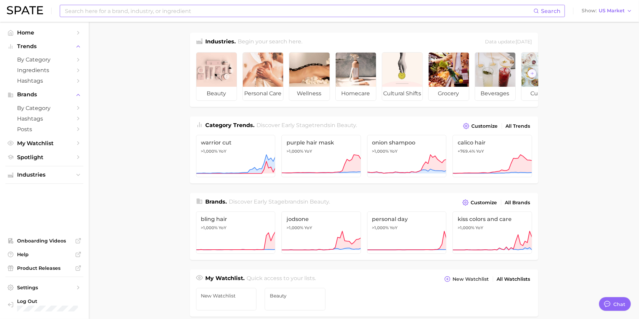
click at [156, 5] on div "Search" at bounding box center [312, 11] width 505 height 12
click at [148, 13] on input at bounding box center [298, 11] width 469 height 12
type input "theralogix"
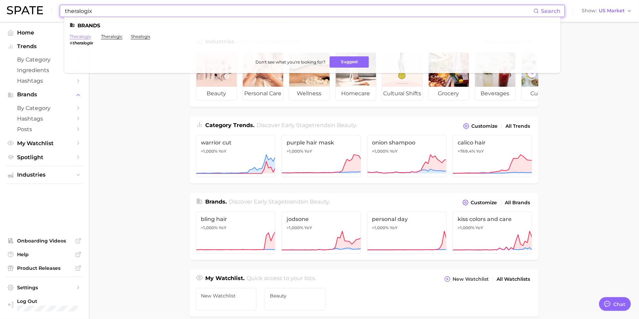
click at [80, 39] on link "theralogix" at bounding box center [80, 36] width 21 height 5
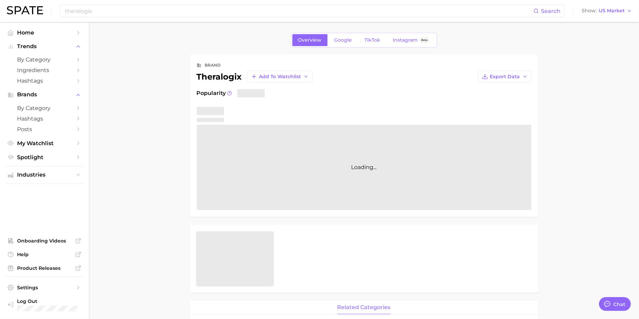
click at [209, 102] on div "Popularity Loading..." at bounding box center [364, 149] width 335 height 121
type textarea "x"
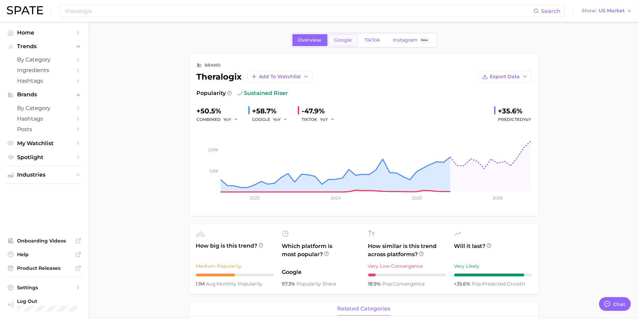
click at [340, 42] on span "Google" at bounding box center [344, 40] width 18 height 6
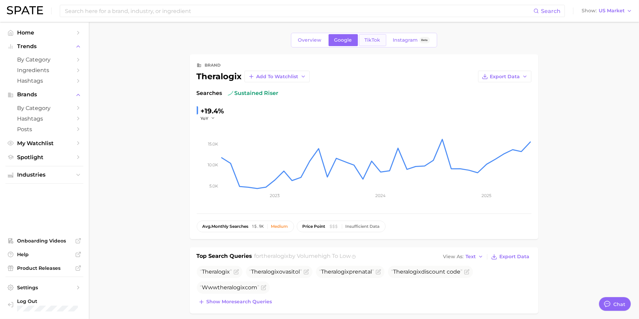
click at [375, 42] on span "TikTok" at bounding box center [373, 40] width 16 height 6
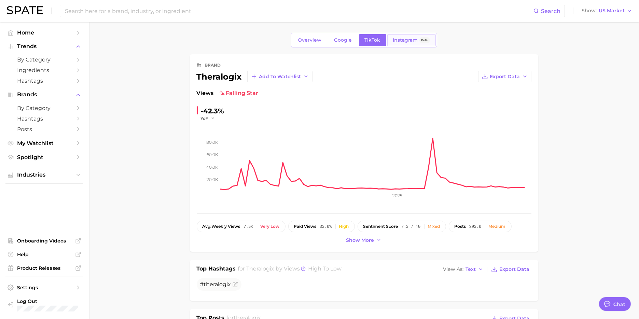
click at [407, 38] on span "Instagram" at bounding box center [405, 40] width 25 height 6
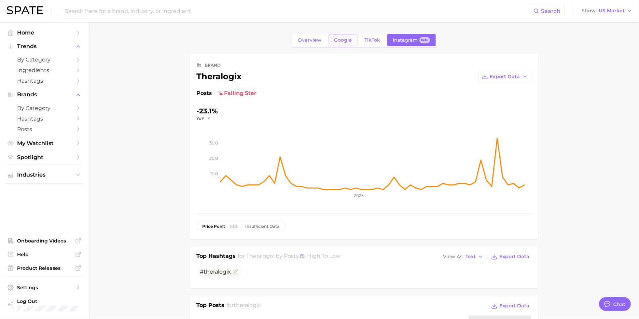
click at [342, 41] on span "Google" at bounding box center [344, 40] width 18 height 6
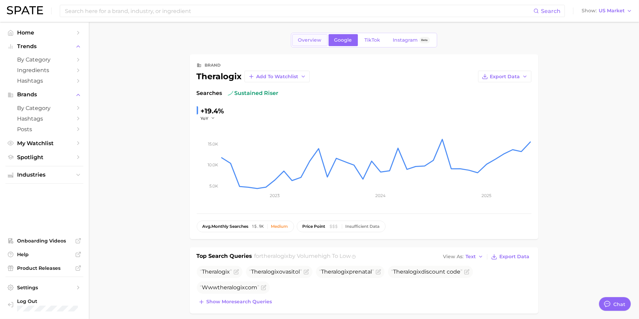
click at [303, 41] on span "Overview" at bounding box center [310, 40] width 24 height 6
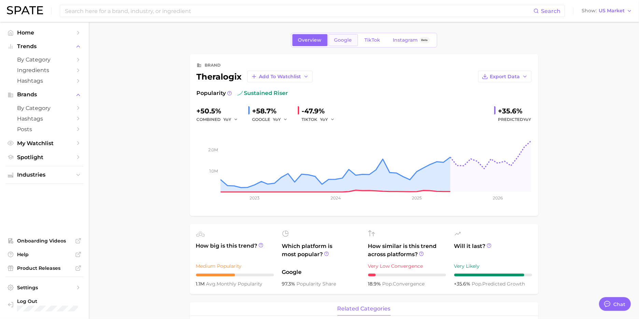
click at [345, 43] on link "Google" at bounding box center [343, 40] width 29 height 12
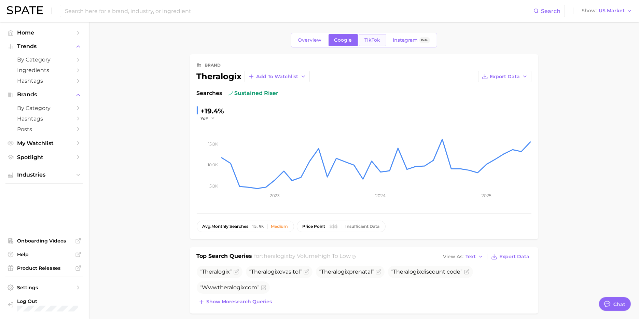
click at [369, 41] on span "TikTok" at bounding box center [373, 40] width 16 height 6
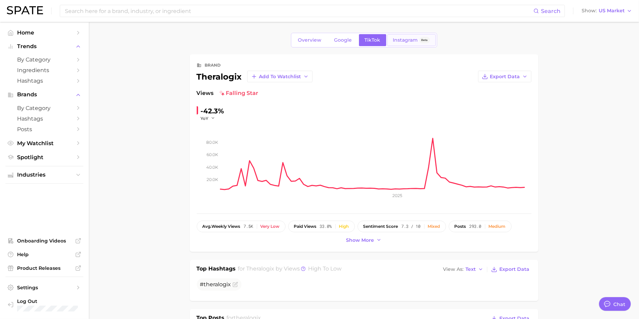
click at [405, 39] on span "Instagram" at bounding box center [405, 40] width 25 height 6
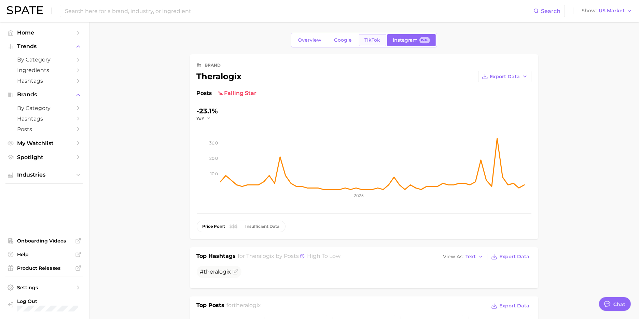
click at [375, 40] on span "TikTok" at bounding box center [373, 40] width 16 height 6
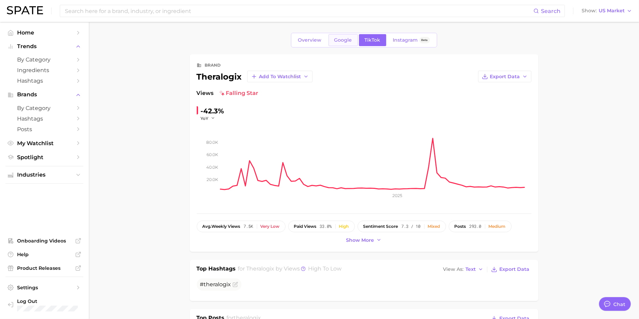
click at [340, 41] on span "Google" at bounding box center [344, 40] width 18 height 6
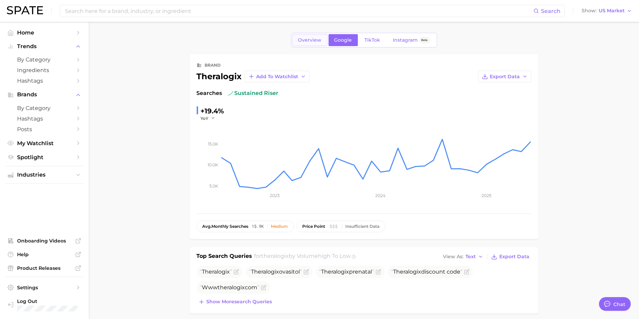
click at [307, 45] on link "Overview" at bounding box center [309, 40] width 35 height 12
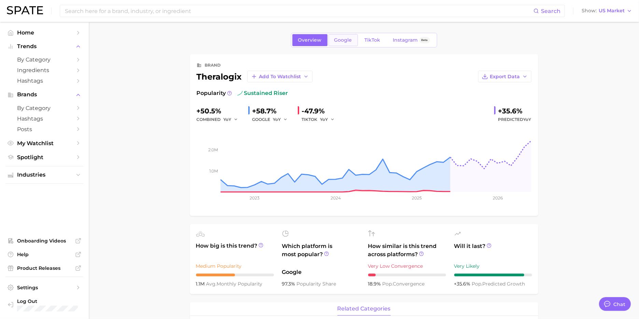
click at [347, 39] on span "Google" at bounding box center [344, 40] width 18 height 6
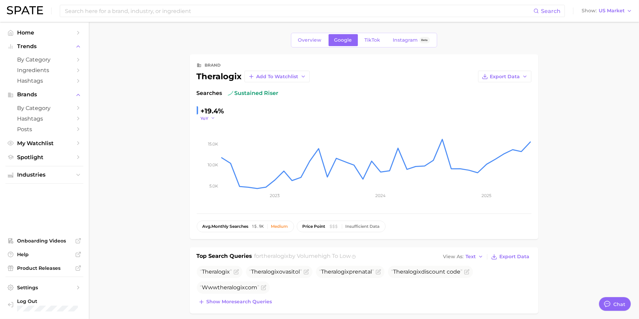
click at [210, 120] on button "YoY" at bounding box center [208, 118] width 15 height 6
click at [212, 137] on span "QoQ" at bounding box center [209, 140] width 11 height 6
click at [372, 38] on span "TikTok" at bounding box center [373, 40] width 16 height 6
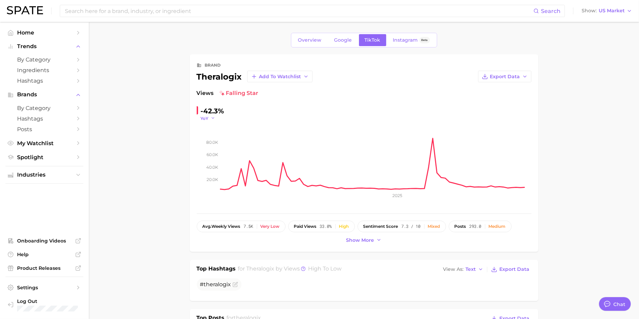
click at [206, 120] on span "YoY" at bounding box center [205, 118] width 8 height 6
click at [210, 137] on span "QoQ" at bounding box center [209, 140] width 11 height 6
click at [404, 42] on span "Instagram" at bounding box center [405, 40] width 25 height 6
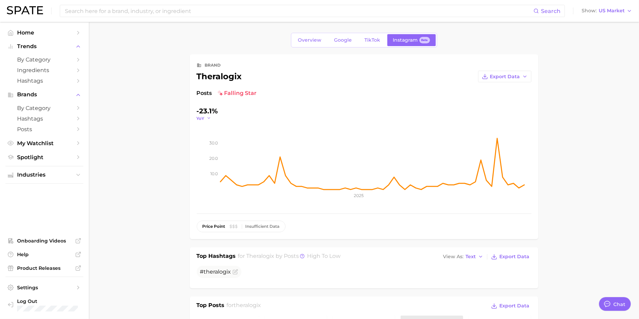
click at [202, 117] on span "YoY" at bounding box center [201, 118] width 8 height 6
click at [207, 140] on span "QoQ" at bounding box center [205, 140] width 11 height 6
click at [208, 112] on div "+237.0%" at bounding box center [211, 111] width 29 height 11
click at [208, 118] on button "QoQ" at bounding box center [205, 118] width 16 height 6
click at [208, 126] on span "YoY" at bounding box center [204, 128] width 9 height 6
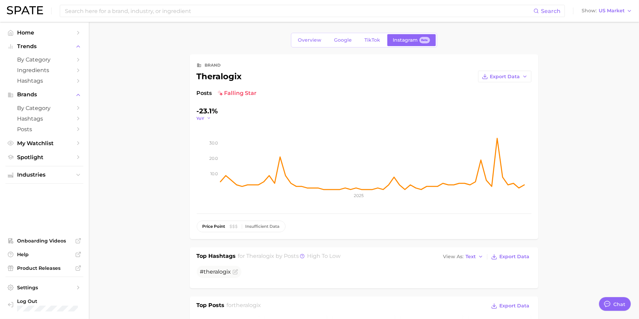
click at [207, 118] on icon "button" at bounding box center [209, 118] width 5 height 5
click at [209, 135] on button "QoQ" at bounding box center [234, 140] width 75 height 12
click at [209, 122] on icon "10.0 20.0 30.0 2025" at bounding box center [364, 163] width 335 height 85
click at [209, 118] on icon "button" at bounding box center [210, 118] width 5 height 5
click at [214, 152] on button "MoM" at bounding box center [234, 153] width 75 height 12
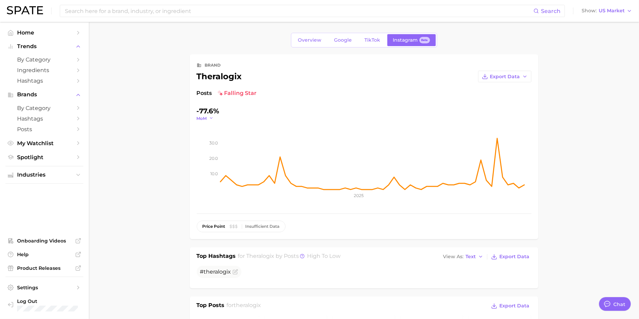
click at [209, 119] on icon "button" at bounding box center [211, 118] width 5 height 5
click at [211, 142] on span "QoQ" at bounding box center [205, 140] width 11 height 6
click at [379, 36] on link "TikTok" at bounding box center [372, 40] width 27 height 12
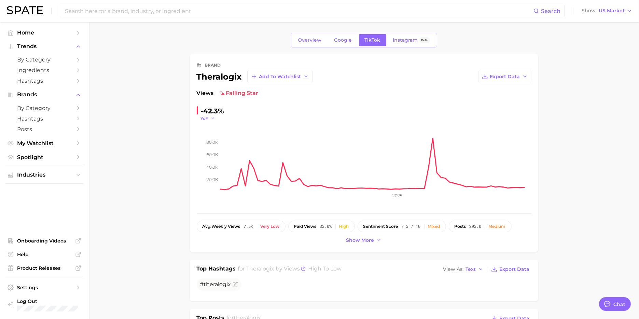
click at [212, 119] on icon "button" at bounding box center [213, 118] width 5 height 5
click at [211, 137] on span "QoQ" at bounding box center [209, 140] width 11 height 6
click at [343, 39] on span "Google" at bounding box center [344, 40] width 18 height 6
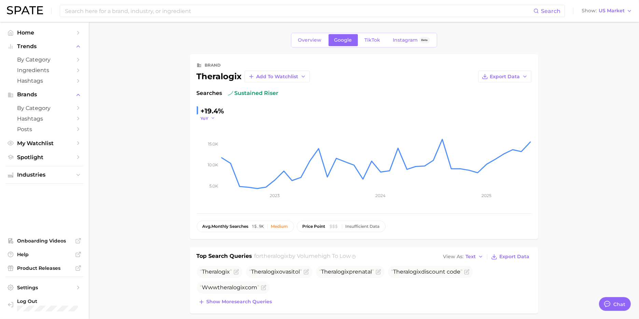
click at [213, 119] on icon "button" at bounding box center [213, 118] width 5 height 5
click at [213, 139] on span "QoQ" at bounding box center [209, 140] width 11 height 6
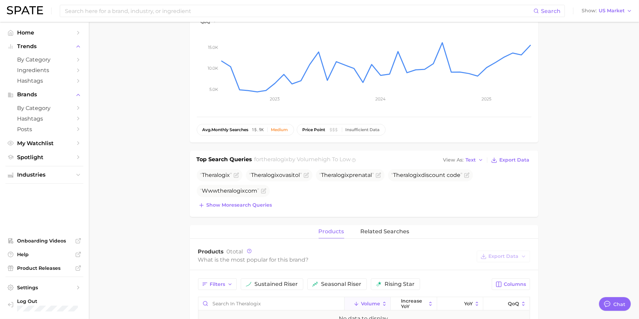
scroll to position [168, 0]
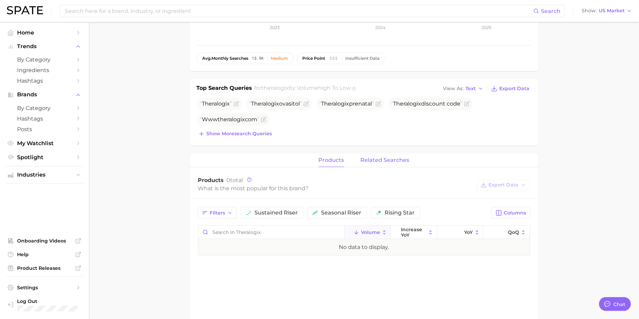
click at [391, 162] on span "related searches" at bounding box center [385, 160] width 49 height 6
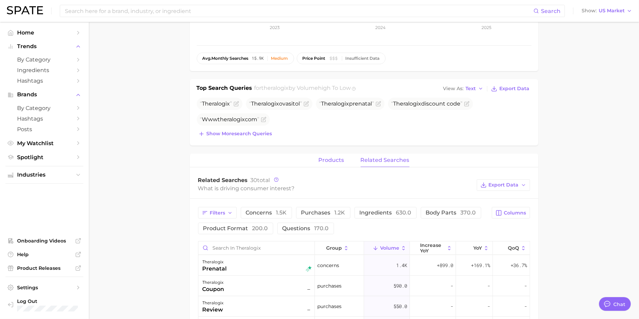
click at [334, 157] on span "products" at bounding box center [332, 160] width 26 height 6
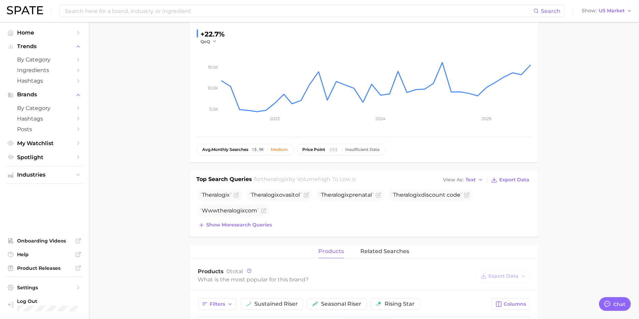
scroll to position [0, 0]
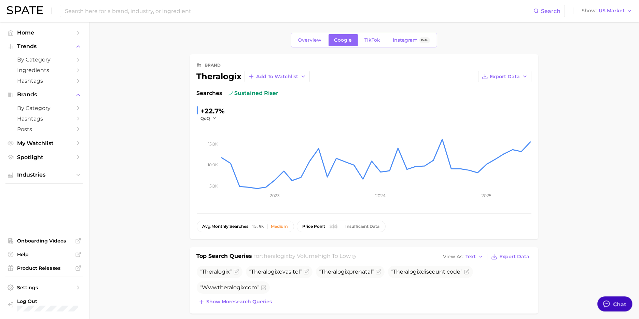
click at [611, 304] on div at bounding box center [606, 304] width 9 height 9
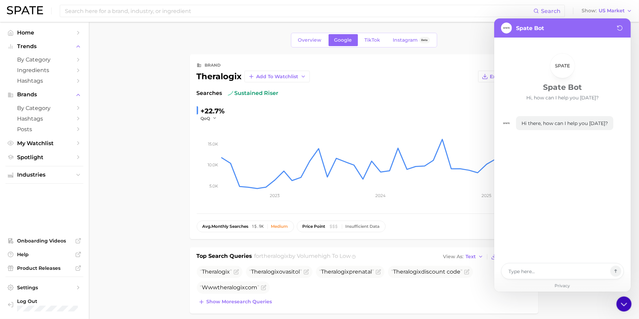
click at [624, 301] on icon at bounding box center [624, 304] width 12 height 12
type textarea "x"
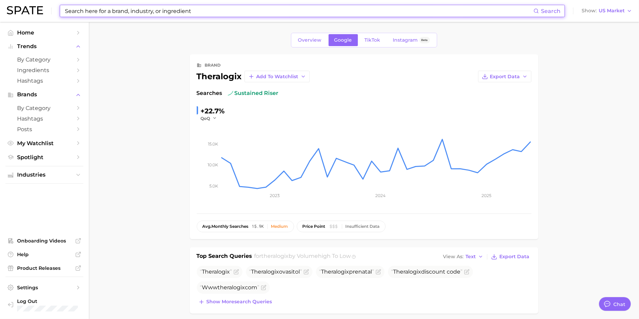
click at [106, 12] on input at bounding box center [298, 11] width 469 height 12
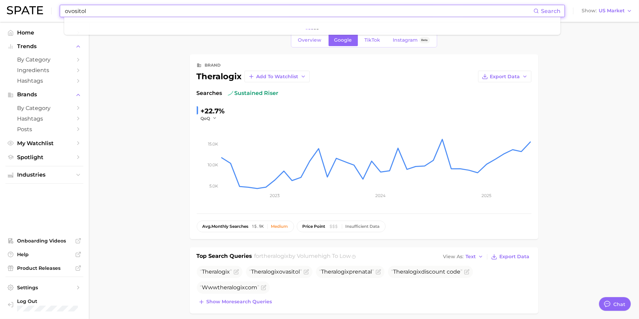
type input "ovositol"
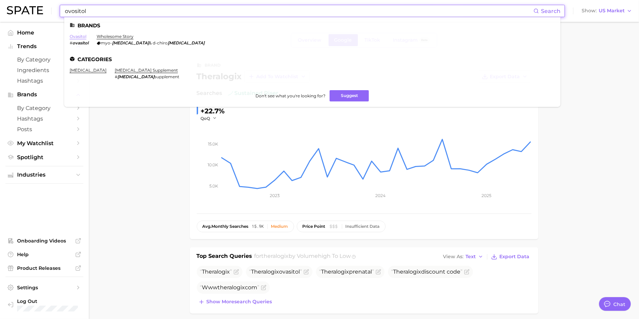
click at [72, 35] on link "ovasitol" at bounding box center [78, 36] width 17 height 5
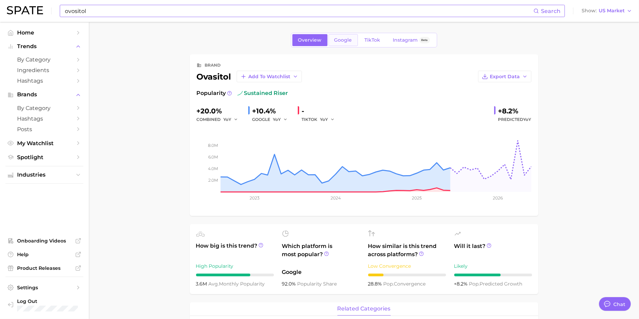
click at [343, 41] on span "Google" at bounding box center [344, 40] width 18 height 6
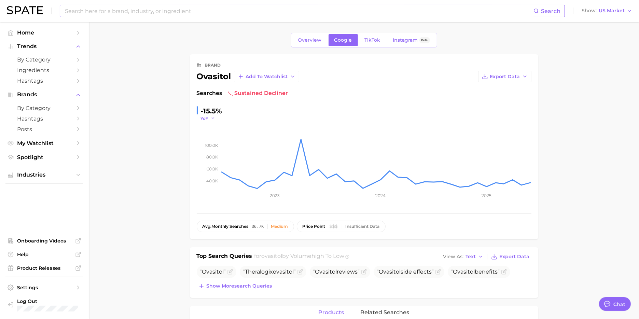
click at [213, 117] on icon "button" at bounding box center [213, 118] width 5 height 5
click at [211, 137] on span "QoQ" at bounding box center [209, 140] width 11 height 6
click at [375, 40] on span "TikTok" at bounding box center [373, 40] width 16 height 6
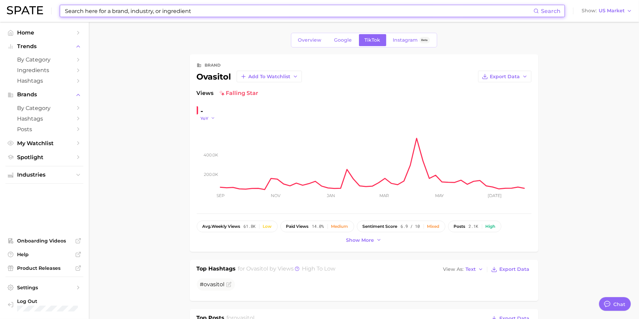
click at [211, 117] on icon "button" at bounding box center [213, 118] width 5 height 5
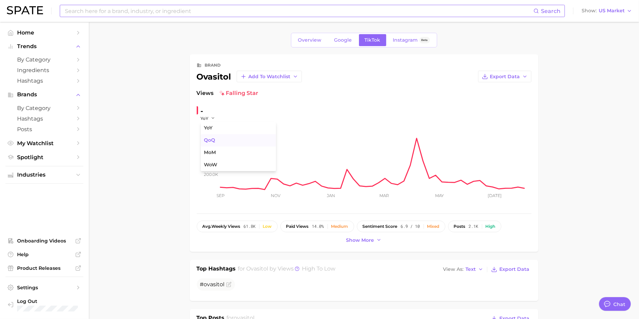
click at [210, 141] on span "QoQ" at bounding box center [209, 140] width 11 height 6
click at [404, 42] on span "Instagram" at bounding box center [405, 40] width 25 height 6
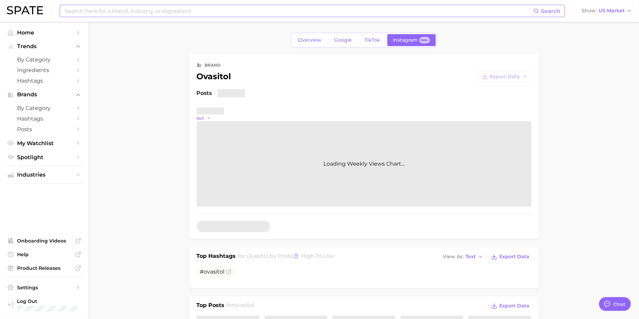
click at [210, 118] on icon "button" at bounding box center [209, 118] width 5 height 5
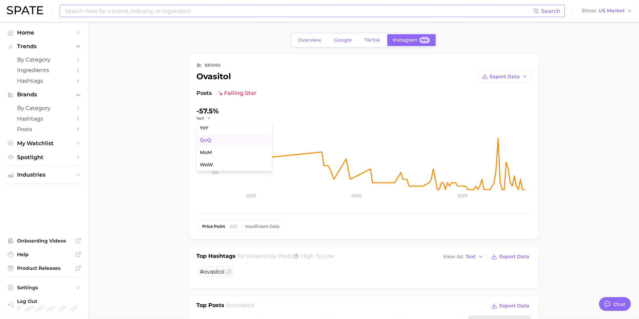
click at [209, 140] on span "QoQ" at bounding box center [205, 140] width 11 height 6
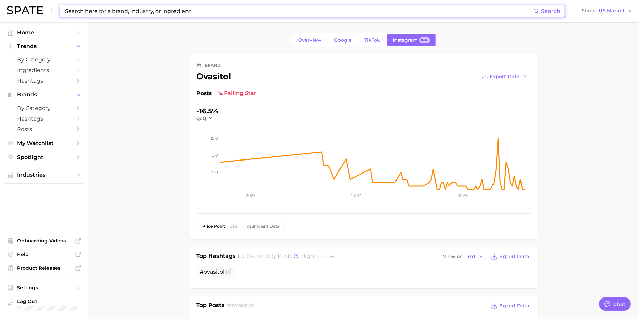
click at [159, 12] on input at bounding box center [298, 11] width 469 height 12
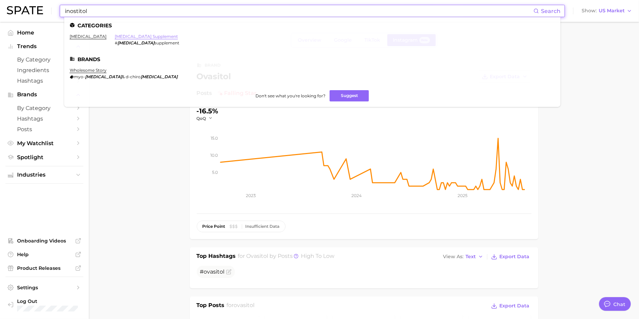
type input "inostitol"
click at [115, 35] on link "[MEDICAL_DATA] supplement" at bounding box center [146, 36] width 63 height 5
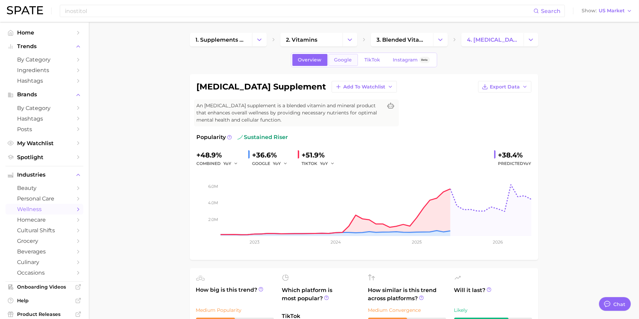
click at [338, 62] on span "Google" at bounding box center [344, 60] width 18 height 6
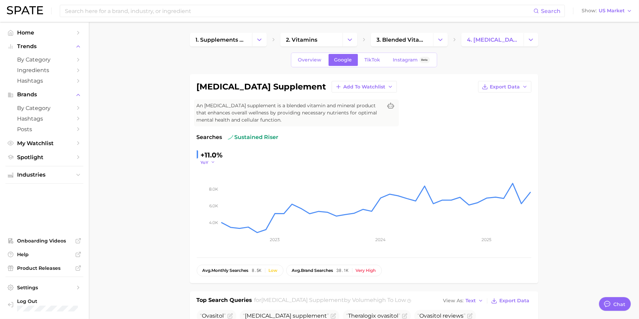
click at [213, 161] on icon "button" at bounding box center [213, 162] width 5 height 5
click at [211, 187] on span "QoQ" at bounding box center [209, 184] width 11 height 6
click at [372, 63] on link "TikTok" at bounding box center [372, 60] width 27 height 12
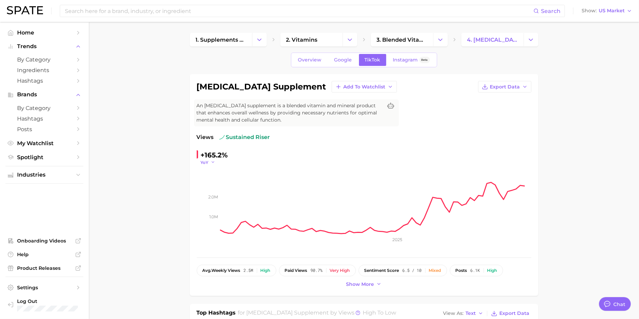
click at [208, 162] on button "YoY" at bounding box center [208, 163] width 15 height 6
click at [211, 180] on button "QoQ" at bounding box center [238, 184] width 75 height 12
click at [401, 60] on span "Instagram" at bounding box center [405, 60] width 25 height 6
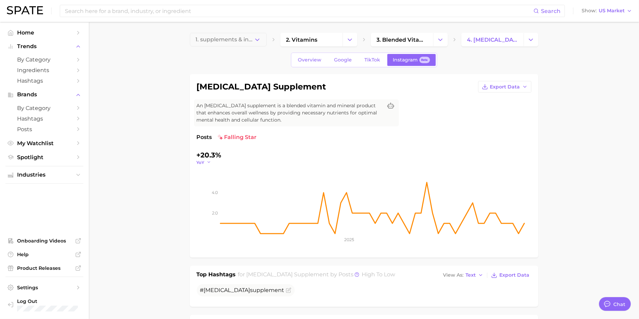
click at [210, 163] on icon "button" at bounding box center [209, 162] width 5 height 5
click at [208, 183] on span "QoQ" at bounding box center [205, 184] width 11 height 6
type textarea "x"
click at [194, 12] on input at bounding box center [298, 11] width 469 height 12
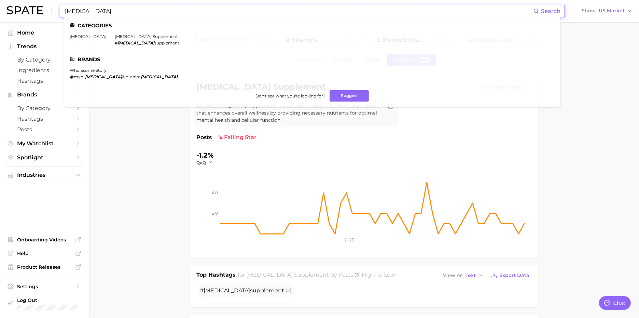
click at [71, 11] on input "[MEDICAL_DATA]" at bounding box center [298, 11] width 469 height 12
click at [80, 12] on input "ovositol" at bounding box center [298, 11] width 469 height 12
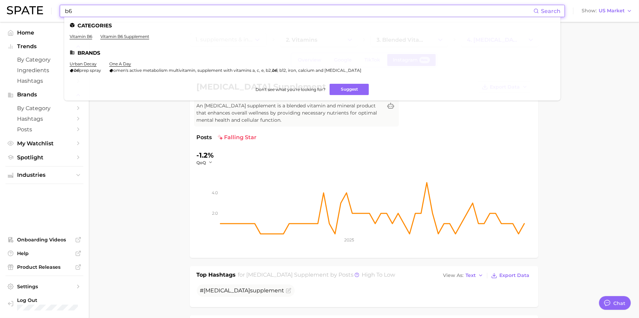
type input "b6"
click at [122, 32] on ul "Categories vitamin b6 vitamin b6 supplement Brands urban decay b6 prep spray on…" at bounding box center [312, 58] width 496 height 83
click at [122, 36] on link "vitamin b6 supplement" at bounding box center [124, 36] width 49 height 5
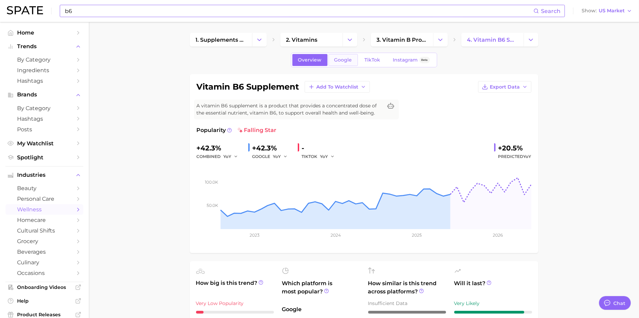
click at [349, 60] on span "Google" at bounding box center [344, 60] width 18 height 6
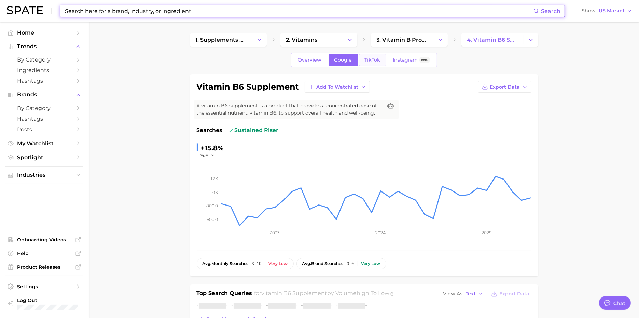
click at [365, 60] on span "TikTok" at bounding box center [373, 60] width 16 height 6
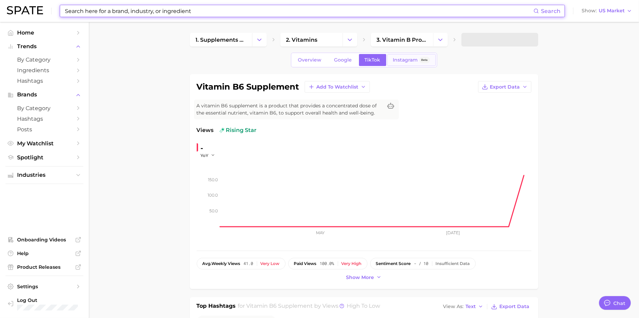
click at [396, 60] on span "Instagram" at bounding box center [405, 60] width 25 height 6
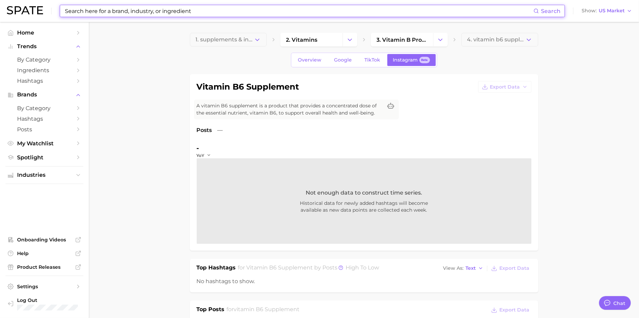
click at [126, 10] on input at bounding box center [298, 11] width 469 height 12
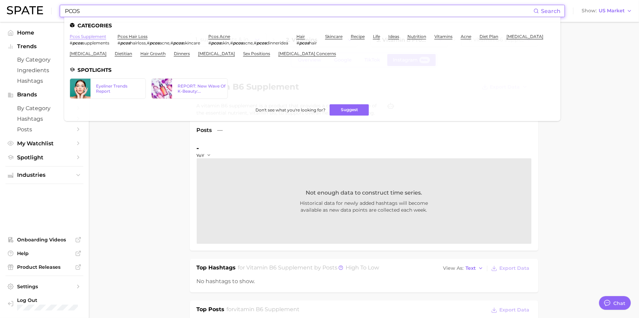
type input "PCOS"
click at [94, 37] on link "pcos supplement" at bounding box center [88, 36] width 37 height 5
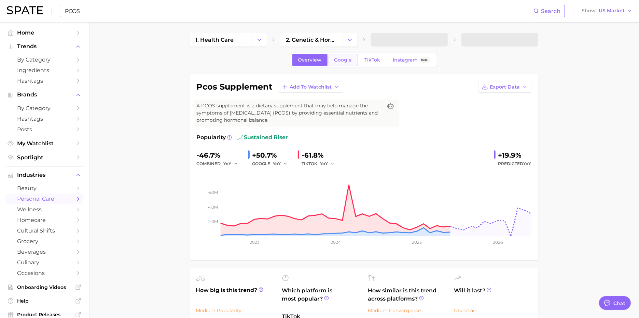
click at [342, 58] on span "Google" at bounding box center [344, 60] width 18 height 6
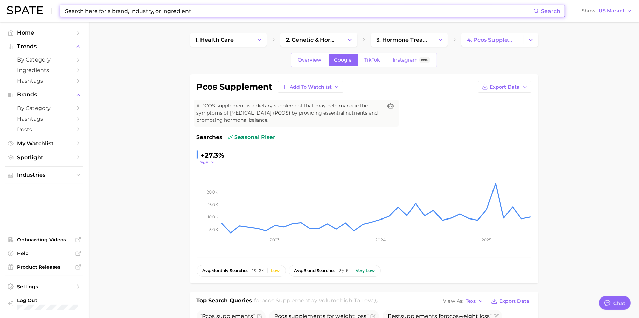
click at [212, 161] on icon "button" at bounding box center [213, 162] width 5 height 5
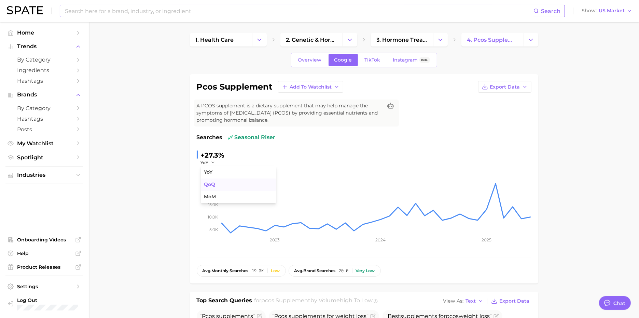
click at [212, 180] on button "QoQ" at bounding box center [238, 184] width 75 height 12
click at [368, 63] on link "TikTok" at bounding box center [372, 60] width 27 height 12
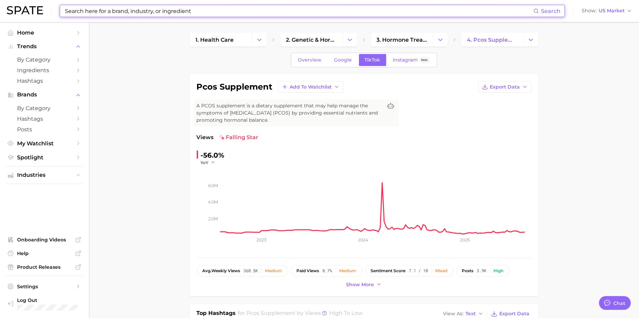
click at [215, 154] on div "-56.0%" at bounding box center [213, 155] width 24 height 11
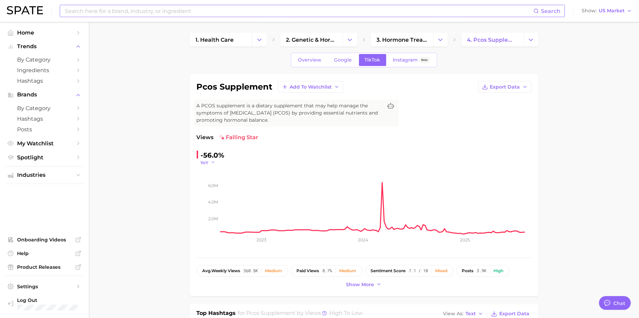
click at [208, 163] on button "YoY" at bounding box center [208, 163] width 15 height 6
click at [209, 180] on button "QoQ" at bounding box center [238, 184] width 75 height 12
click at [407, 61] on span "Instagram" at bounding box center [405, 60] width 25 height 6
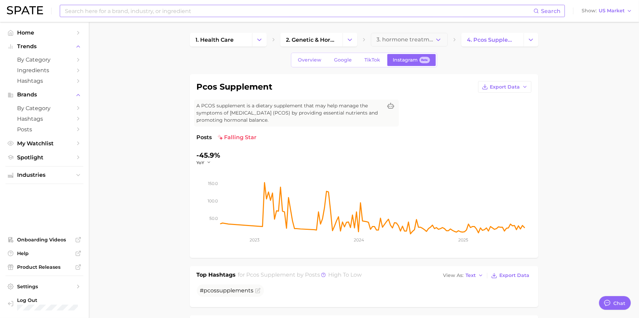
click at [210, 156] on div "-45.9%" at bounding box center [209, 155] width 24 height 11
click at [203, 163] on span "YoY" at bounding box center [201, 163] width 8 height 6
click at [203, 179] on button "QoQ" at bounding box center [234, 184] width 75 height 12
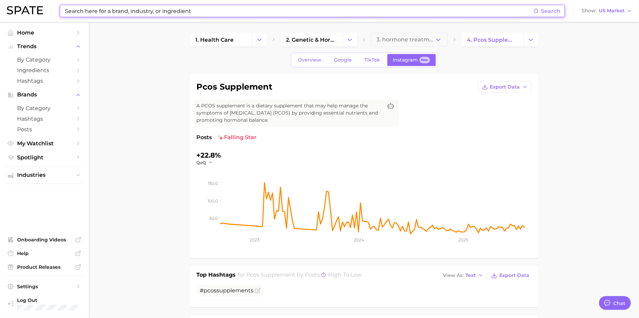
click at [147, 10] on input at bounding box center [298, 11] width 469 height 12
click at [186, 11] on input at bounding box center [298, 11] width 469 height 12
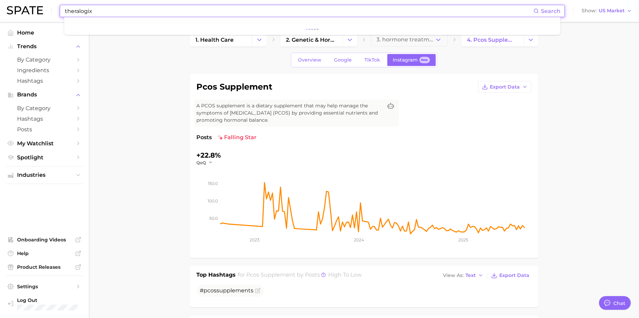
type input "theralogix"
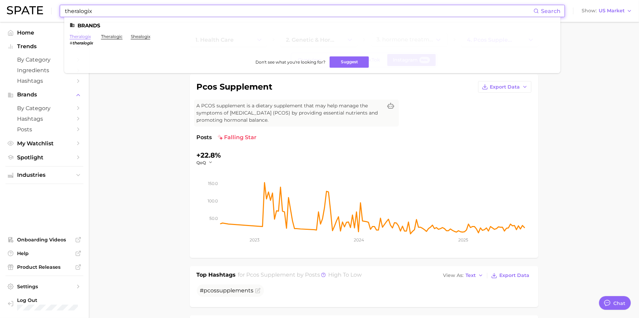
click at [81, 37] on link "theralogix" at bounding box center [80, 36] width 21 height 5
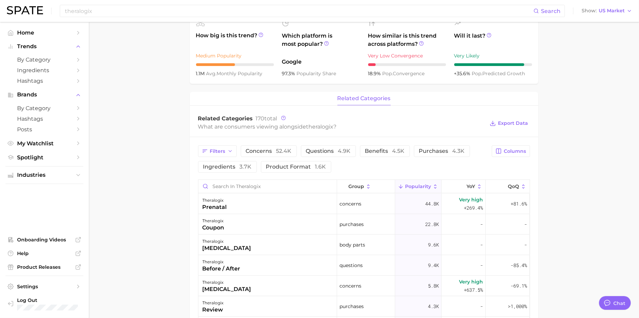
click at [363, 101] on span "related categories" at bounding box center [364, 98] width 53 height 6
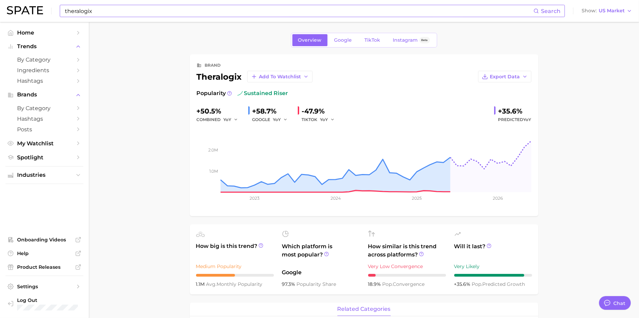
click at [115, 13] on input "theralogix" at bounding box center [298, 11] width 469 height 12
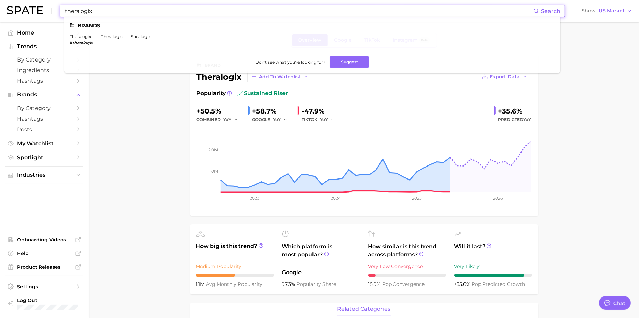
click at [115, 13] on input "theralogix" at bounding box center [298, 11] width 469 height 12
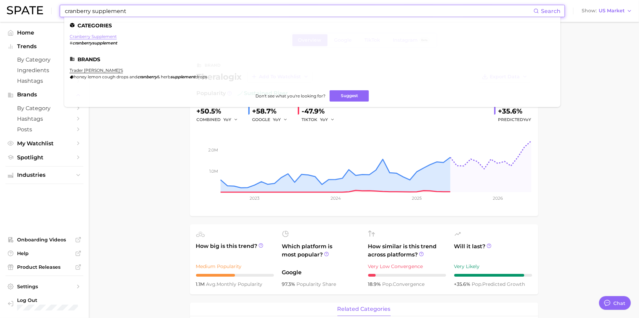
type input "cranberry supplement"
click at [92, 36] on link "cranberry supplement" at bounding box center [93, 36] width 47 height 5
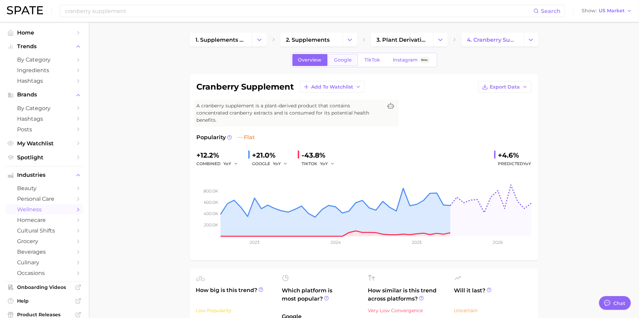
click at [335, 60] on span "Google" at bounding box center [344, 60] width 18 height 6
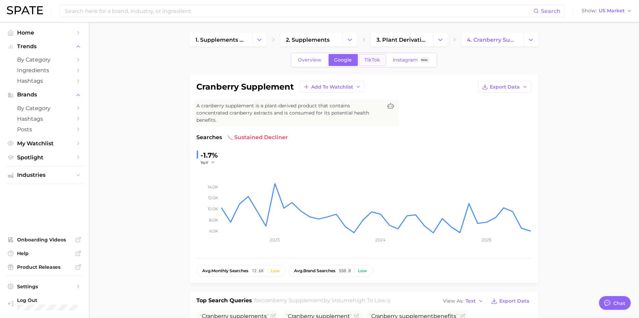
click at [370, 56] on link "TikTok" at bounding box center [372, 60] width 27 height 12
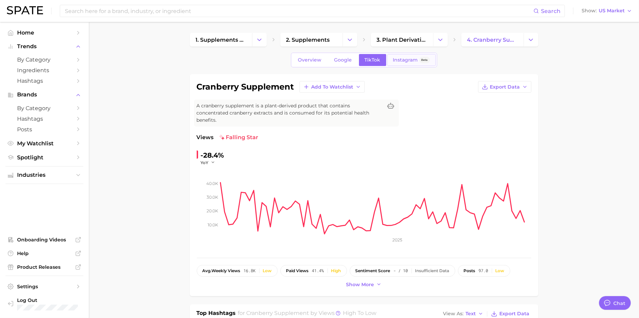
click at [405, 61] on span "Instagram" at bounding box center [405, 60] width 25 height 6
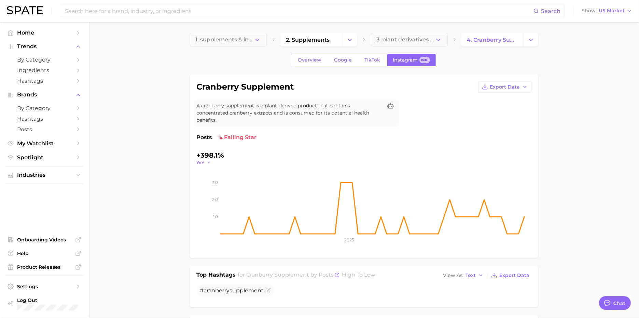
click at [210, 161] on icon "button" at bounding box center [209, 162] width 5 height 5
click at [207, 182] on span "QoQ" at bounding box center [205, 184] width 11 height 6
click at [209, 162] on icon "button" at bounding box center [210, 162] width 5 height 5
click at [206, 171] on span "YoY" at bounding box center [204, 172] width 9 height 6
click at [26, 59] on span "by Category" at bounding box center [44, 59] width 55 height 6
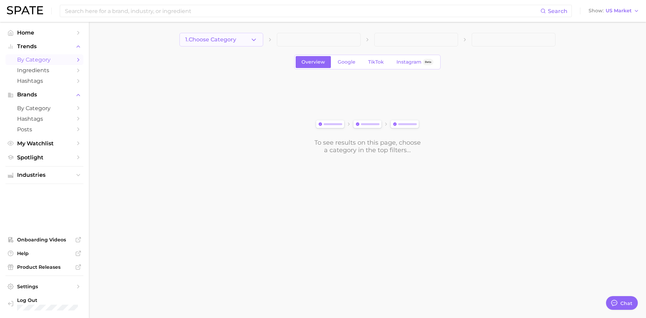
click at [242, 40] on button "1. Choose Category" at bounding box center [221, 40] width 84 height 14
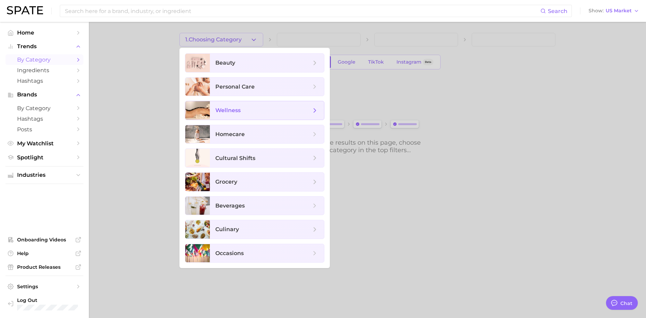
click at [237, 111] on span "wellness" at bounding box center [227, 110] width 25 height 6
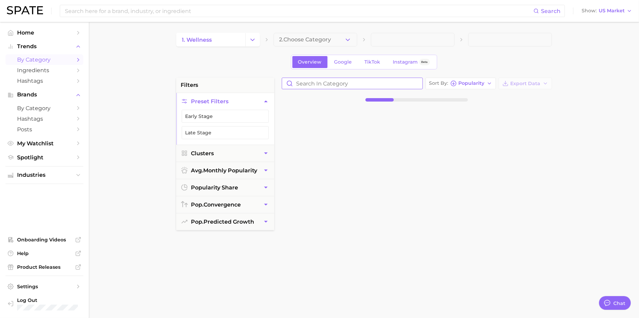
click at [325, 83] on input "Search in category" at bounding box center [352, 83] width 140 height 11
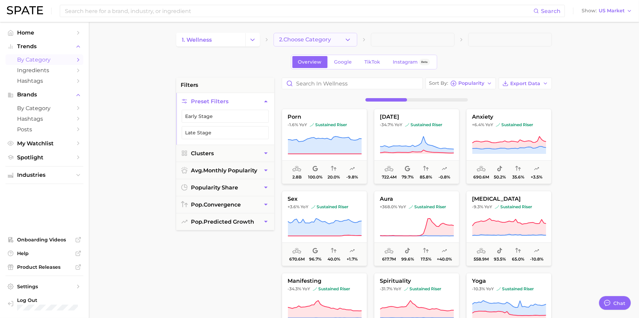
click at [334, 39] on button "2. Choose Category" at bounding box center [316, 40] width 84 height 14
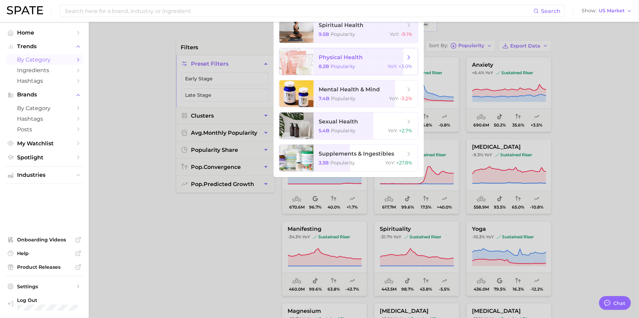
scroll to position [38, 0]
click at [341, 144] on span "supplements & ingestibles 3.3b Popularity YoY : +27.8%" at bounding box center [366, 157] width 105 height 27
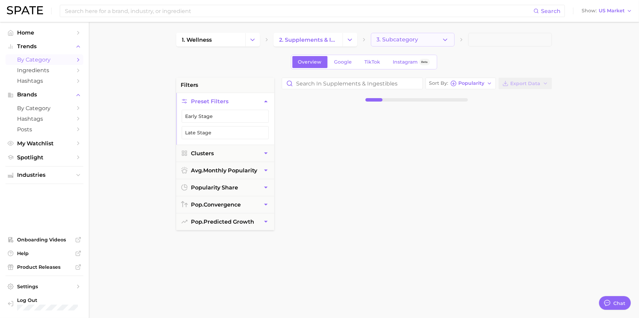
click at [385, 40] on span "3. Subcategory" at bounding box center [398, 40] width 42 height 6
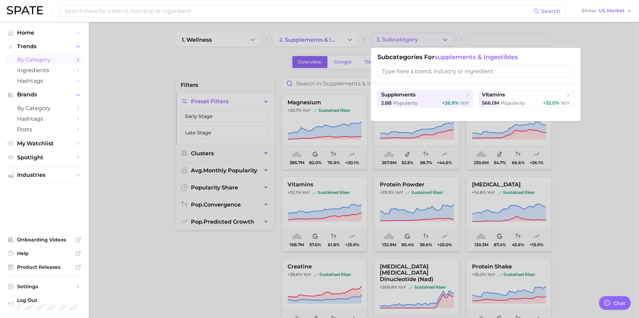
click at [398, 71] on input "search" at bounding box center [476, 71] width 196 height 13
type input "o"
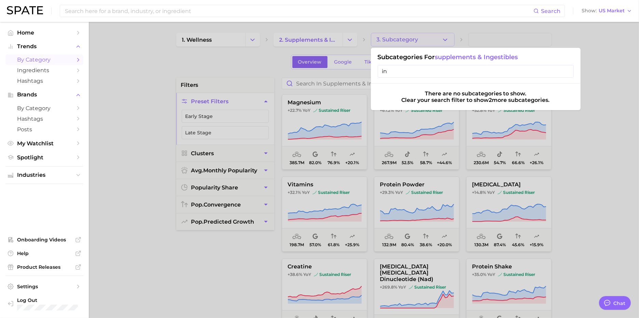
type input "i"
type input "o"
type input "B"
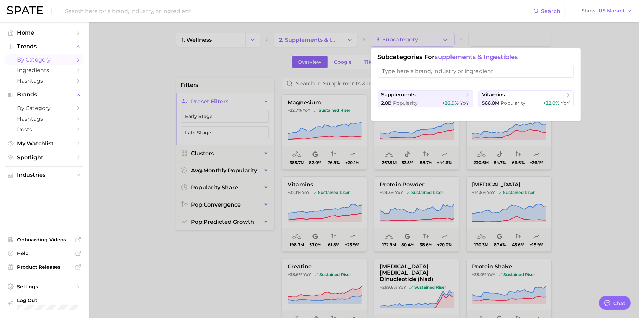
click at [412, 43] on div at bounding box center [319, 159] width 639 height 318
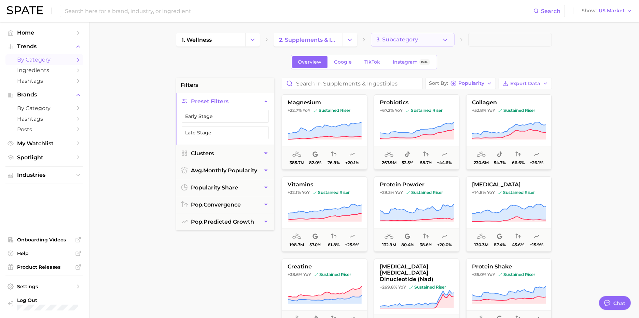
click at [415, 40] on span "3. Subcategory" at bounding box center [398, 40] width 42 height 6
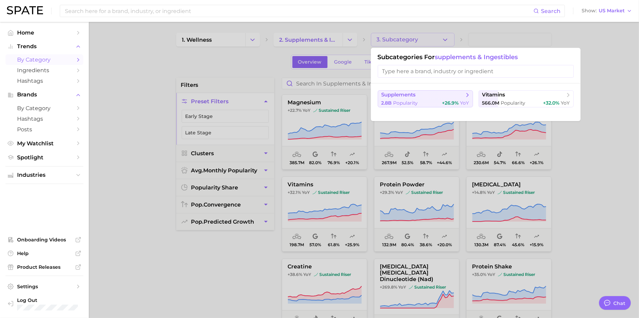
scroll to position [16, 0]
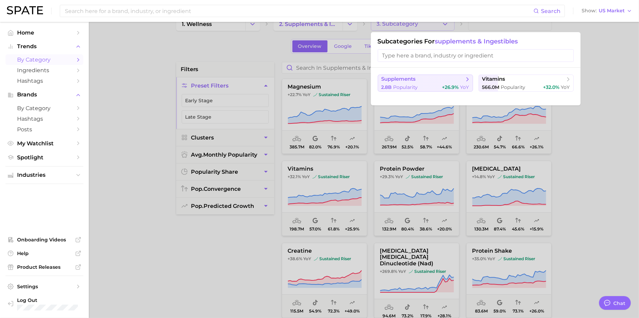
click at [430, 82] on span "supplements" at bounding box center [423, 79] width 83 height 7
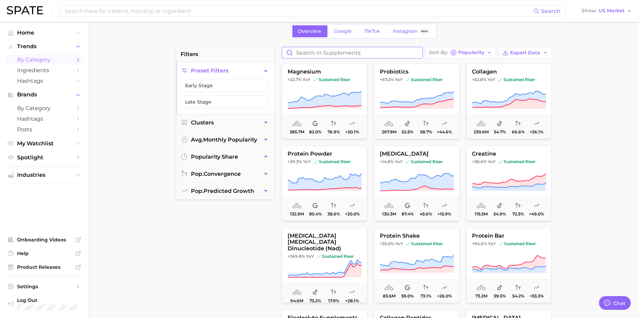
click at [316, 51] on input "Search in supplements" at bounding box center [352, 52] width 140 height 11
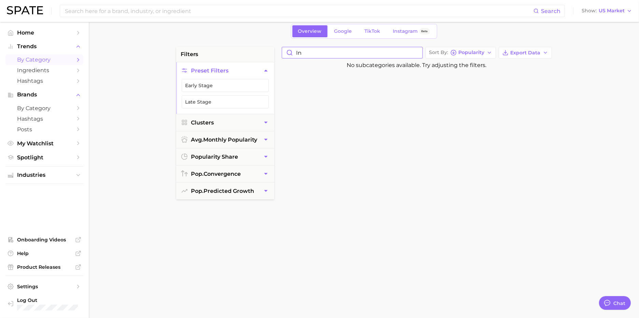
type input "i"
type input "w"
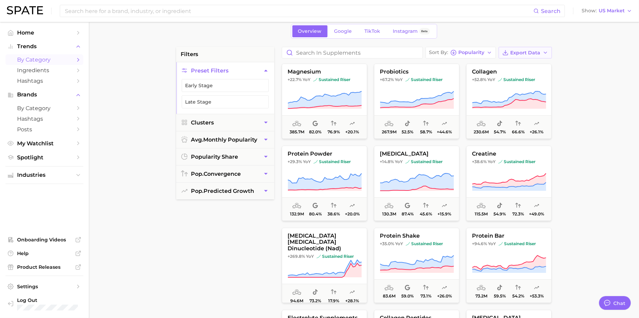
click at [535, 51] on span "Export Data" at bounding box center [526, 53] width 30 height 6
click at [519, 66] on span "Card Data CSV" at bounding box center [507, 66] width 36 height 6
